Goal: Task Accomplishment & Management: Use online tool/utility

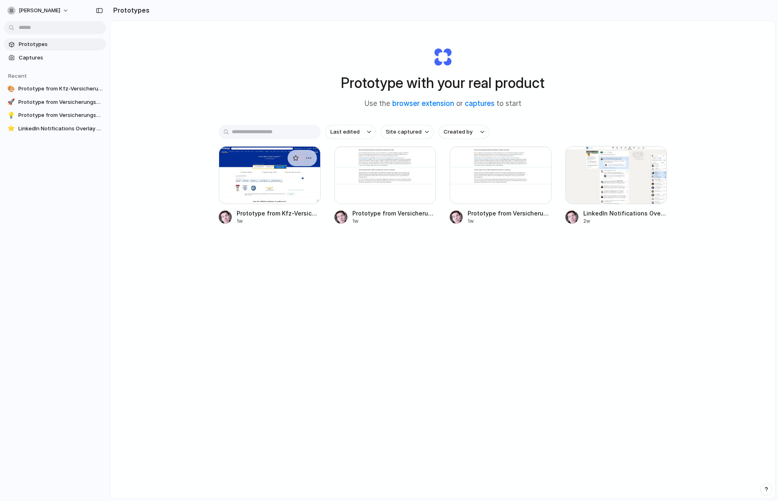
click at [260, 180] on div at bounding box center [270, 175] width 102 height 58
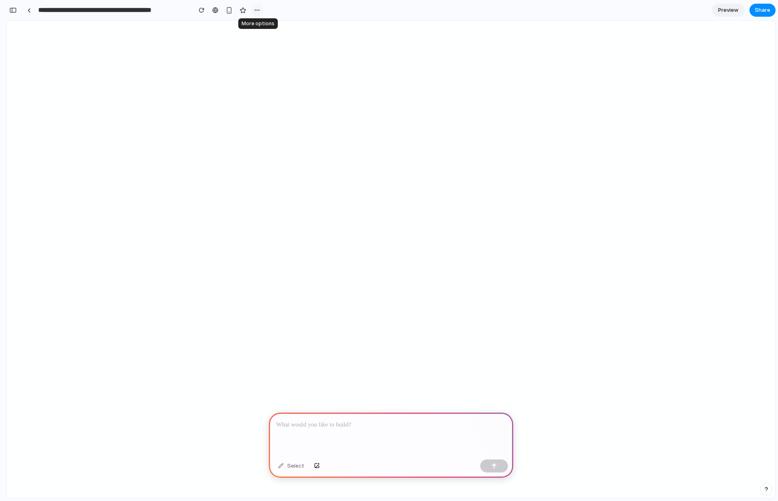
click at [255, 11] on div "button" at bounding box center [257, 10] width 7 height 7
click at [255, 11] on div "Duplicate Delete" at bounding box center [389, 250] width 778 height 501
click at [259, 10] on div "button" at bounding box center [257, 10] width 7 height 7
click at [227, 10] on div "Duplicate Delete" at bounding box center [389, 250] width 778 height 501
click at [232, 10] on div "button" at bounding box center [229, 10] width 7 height 7
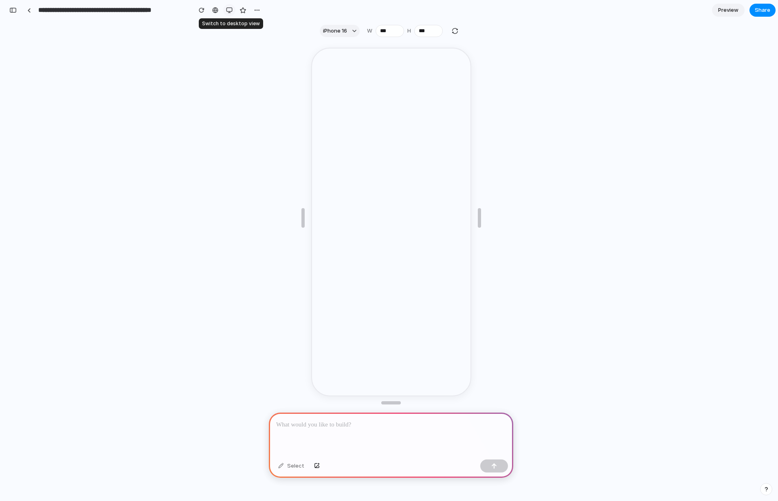
click at [230, 9] on div "button" at bounding box center [229, 10] width 7 height 7
